Goal: Task Accomplishment & Management: Manage account settings

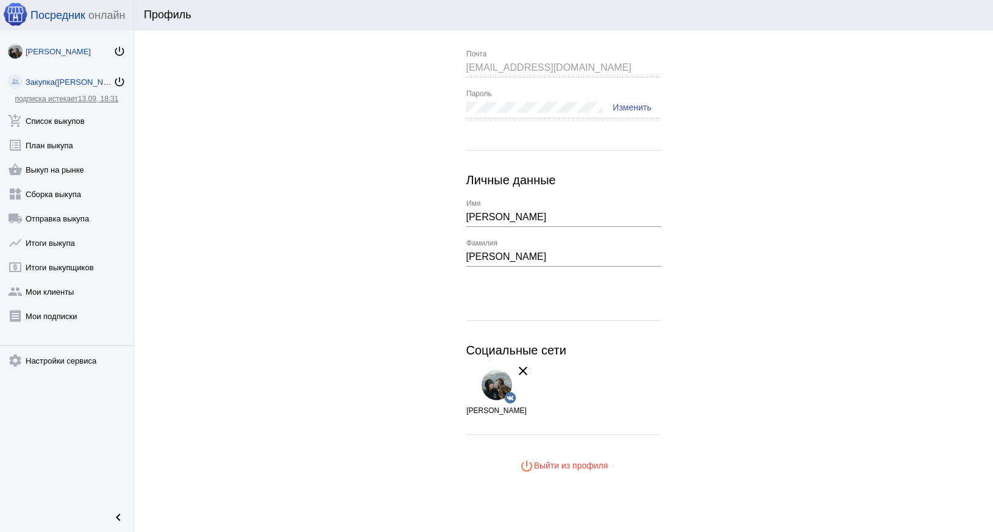
click at [45, 84] on div "Закупка([PERSON_NAME])" at bounding box center [70, 81] width 88 height 9
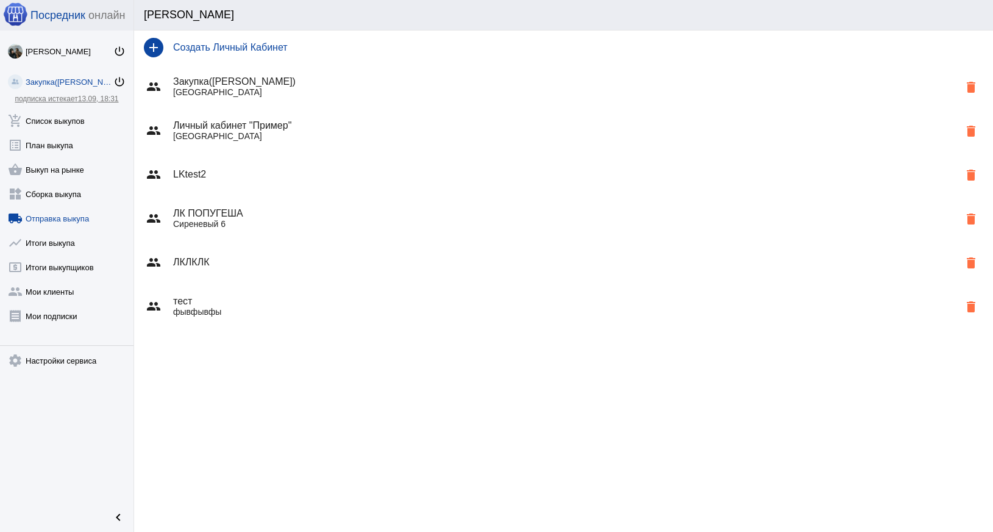
click at [49, 212] on link "local_shipping Отправка выкупа" at bounding box center [66, 216] width 133 height 24
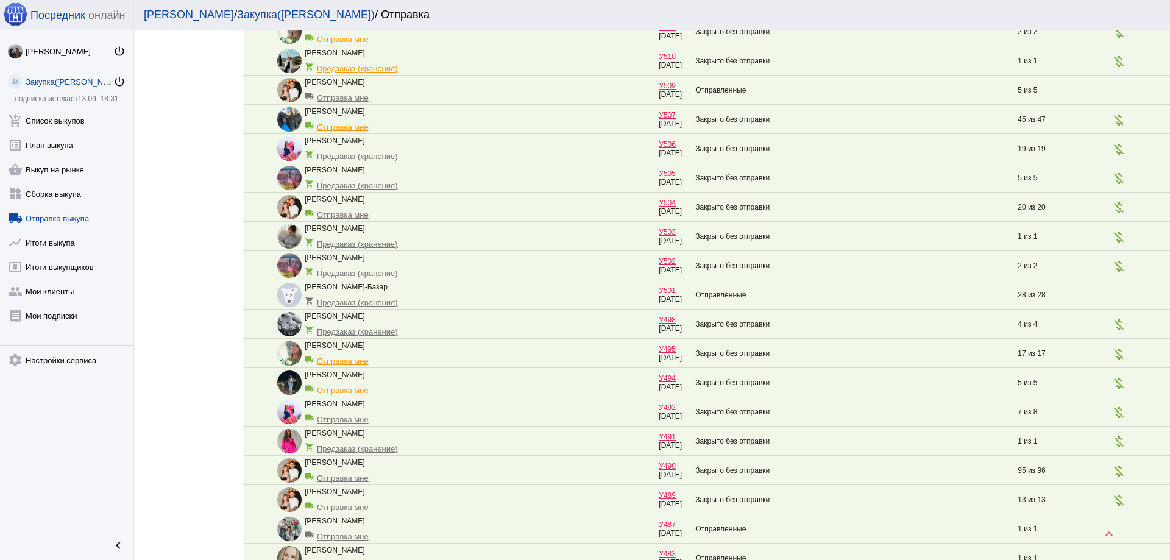
scroll to position [853, 0]
click at [992, 472] on mat-icon "money_off" at bounding box center [1119, 470] width 15 height 15
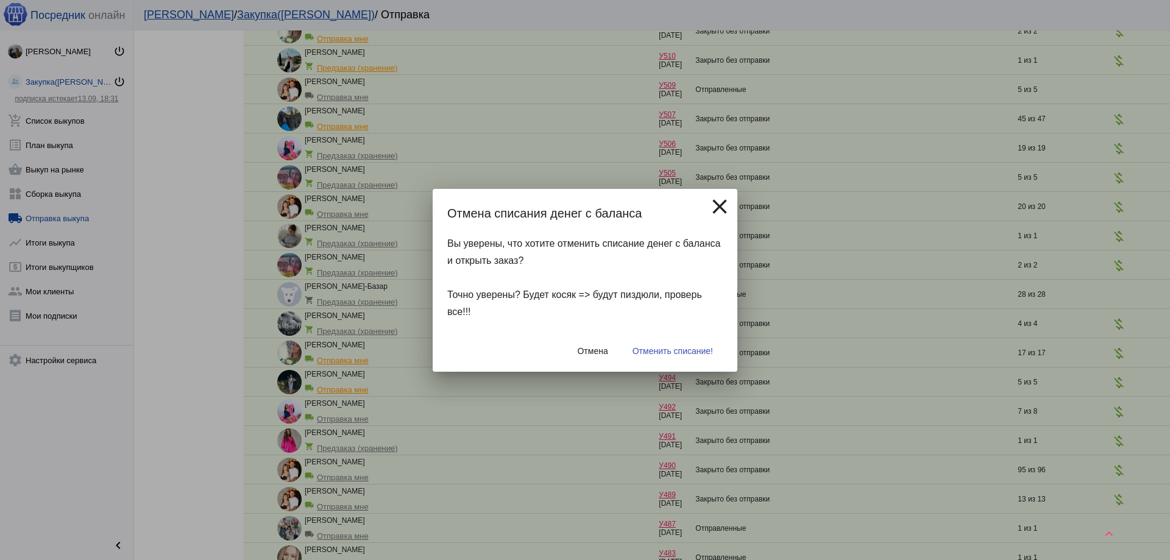
click at [716, 199] on mat-icon "close" at bounding box center [720, 206] width 24 height 24
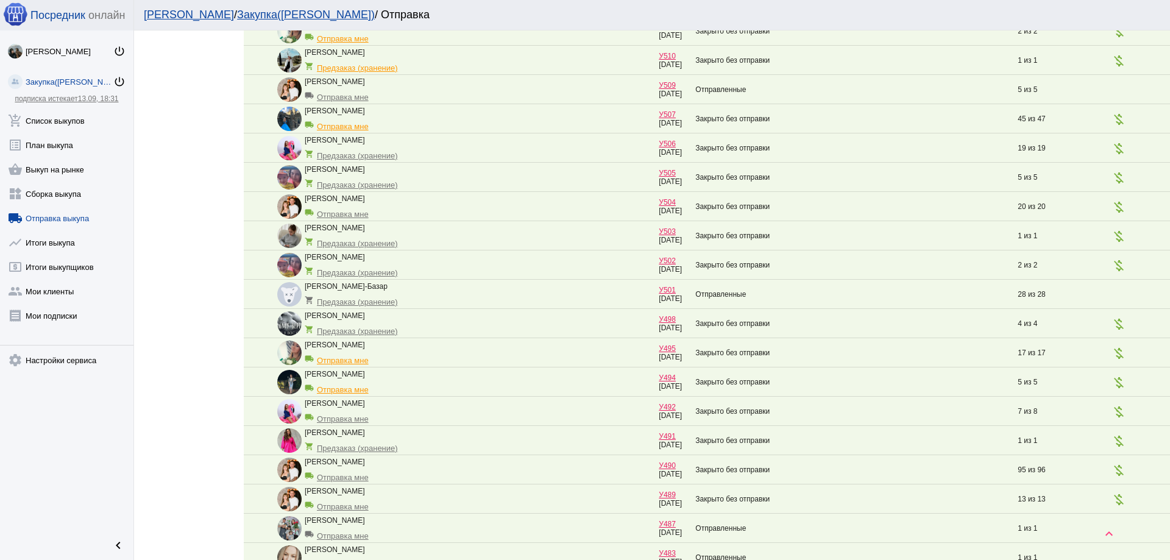
click at [46, 80] on div "Закупка([PERSON_NAME])" at bounding box center [70, 81] width 88 height 9
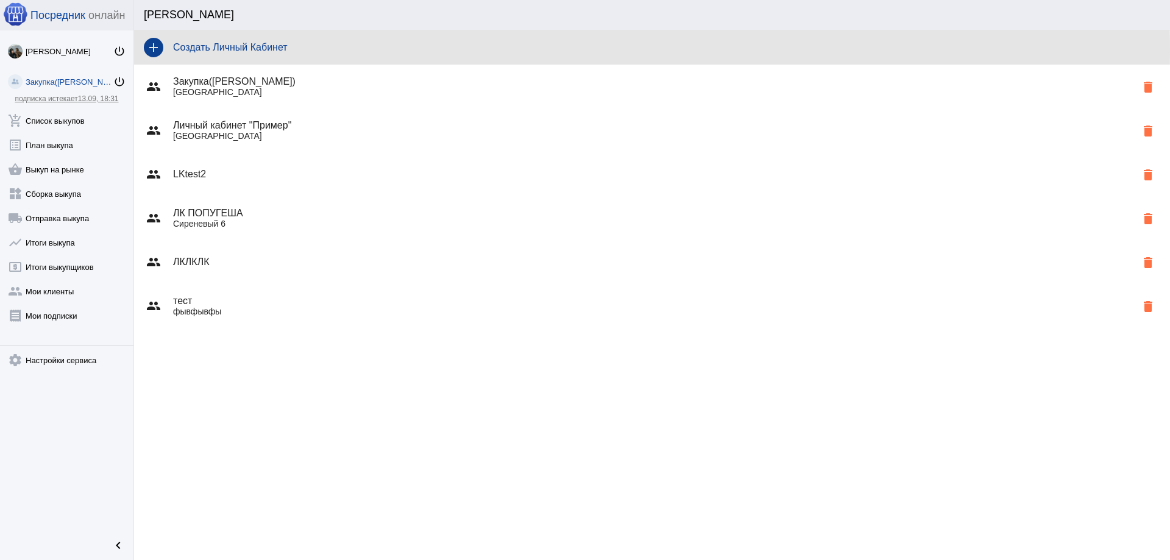
click at [301, 49] on h4 "Создать Личный Кабинет" at bounding box center [666, 47] width 987 height 11
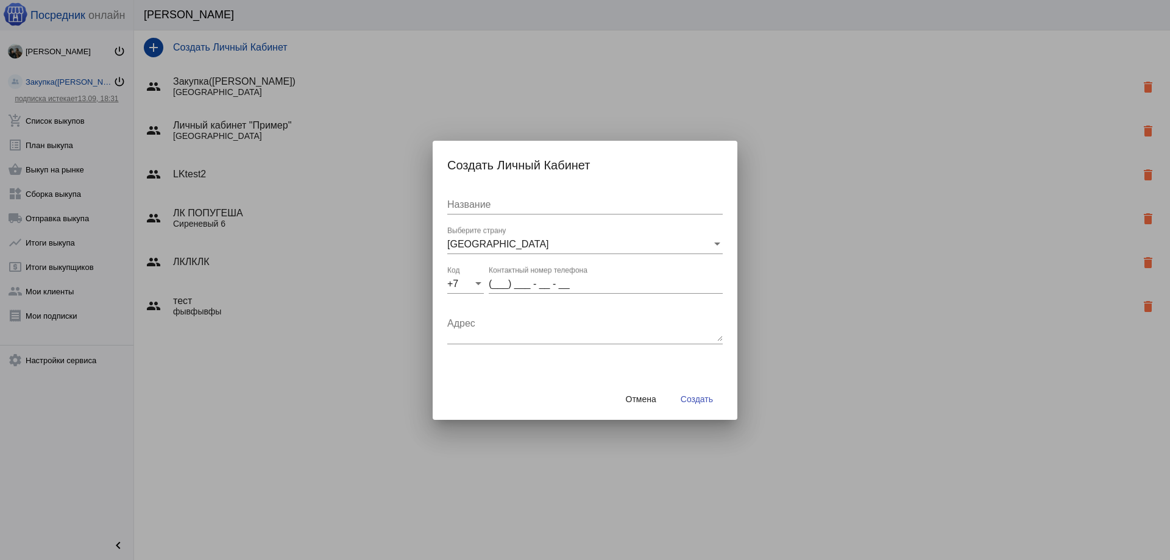
click at [633, 390] on button "Отмена" at bounding box center [641, 399] width 50 height 22
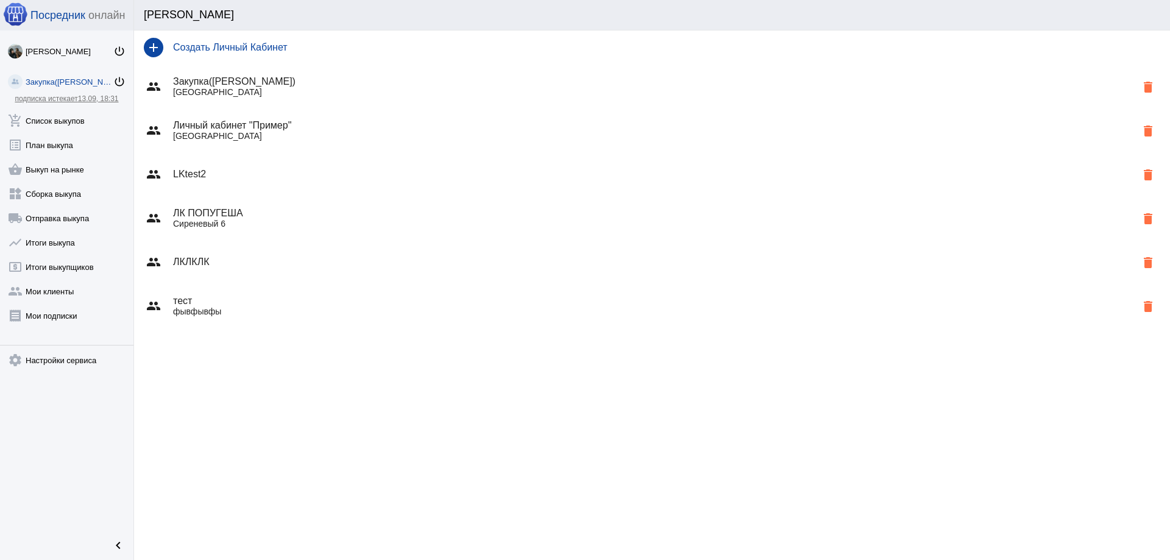
click at [312, 93] on p "[GEOGRAPHIC_DATA]" at bounding box center [654, 92] width 963 height 10
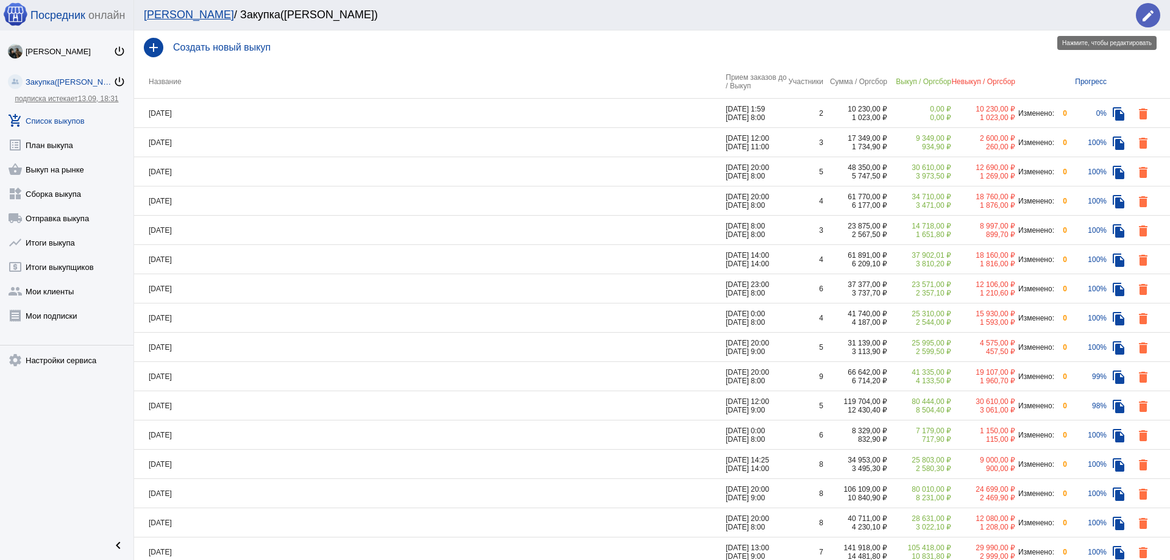
click at [992, 15] on mat-icon "edit" at bounding box center [1148, 16] width 15 height 15
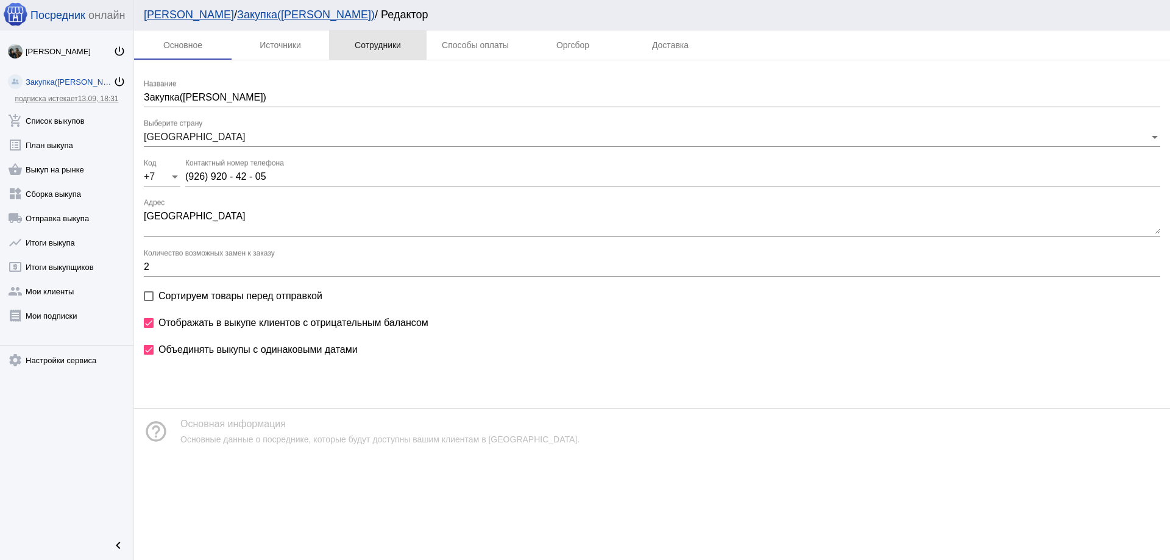
click at [375, 43] on div "Сотрудники" at bounding box center [378, 45] width 46 height 10
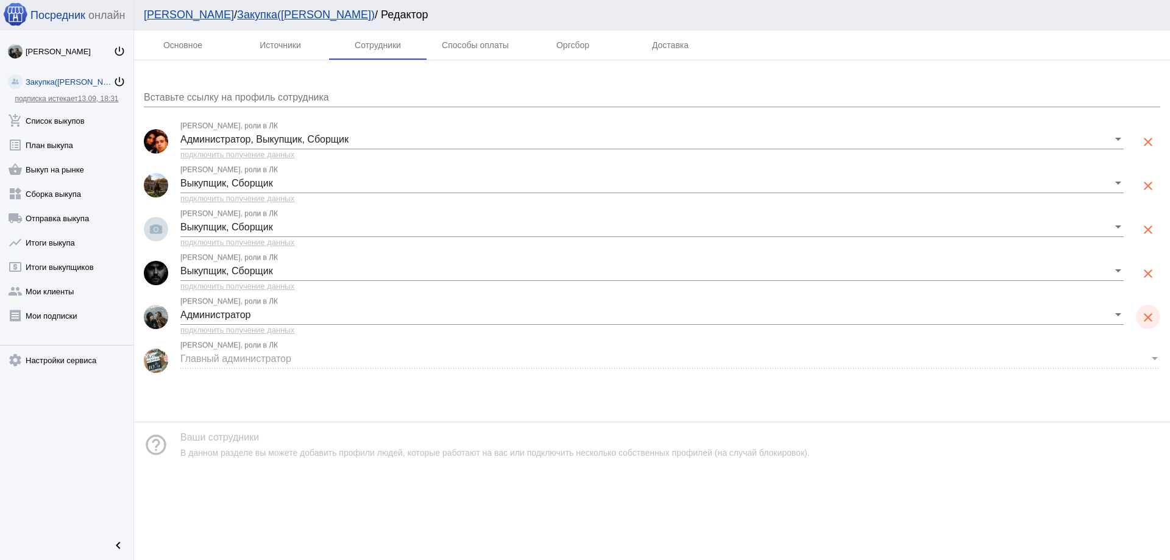
click at [992, 316] on mat-icon "clear" at bounding box center [1148, 317] width 15 height 15
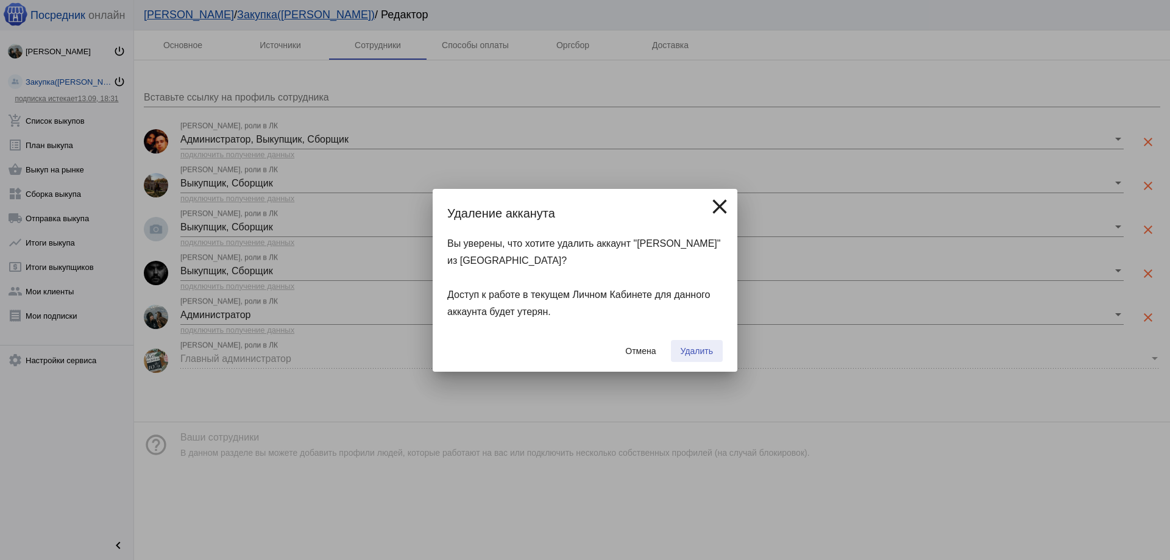
click at [683, 350] on span "Удалить" at bounding box center [697, 351] width 32 height 10
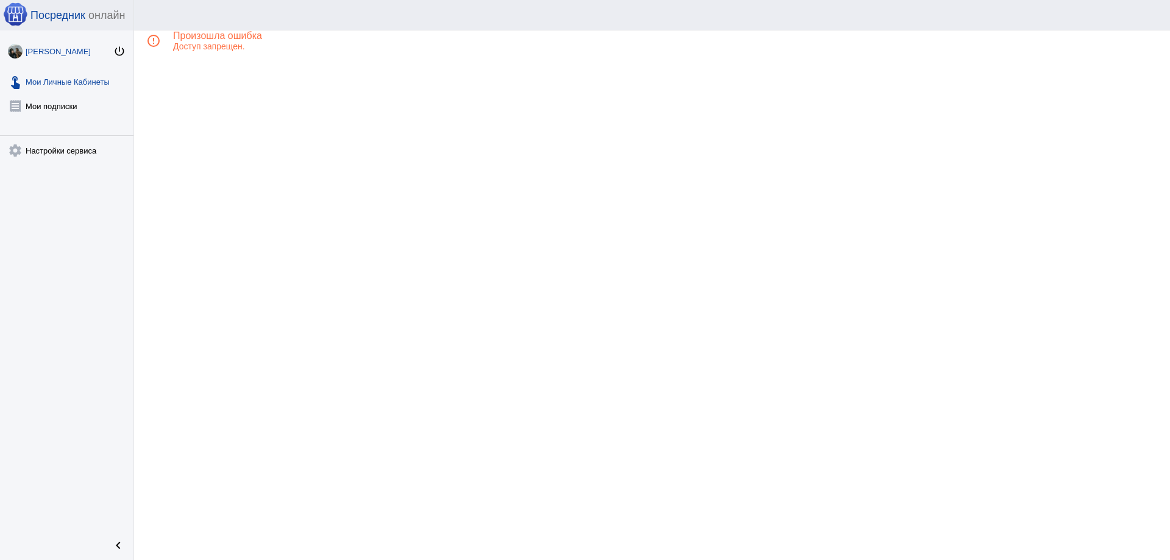
click at [46, 59] on link "Мария Тарасова power_settings_new" at bounding box center [66, 49] width 133 height 24
